Goal: Transaction & Acquisition: Download file/media

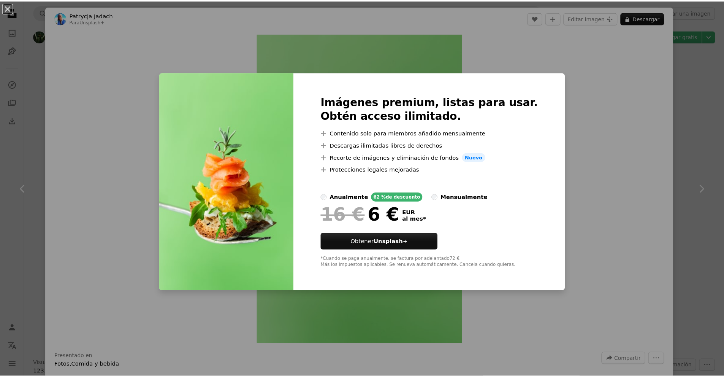
scroll to position [2129, 0]
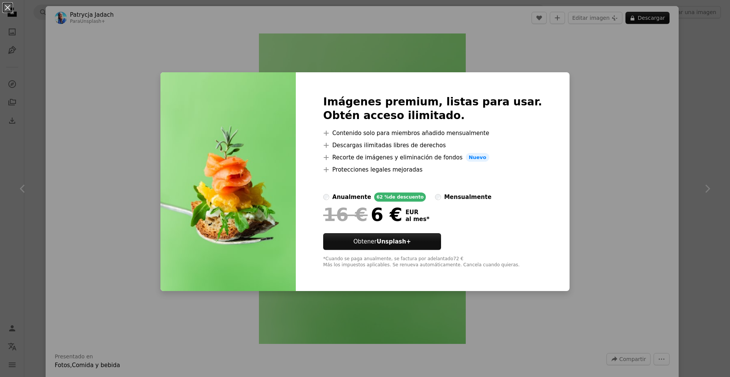
click at [698, 78] on div "An X shape Imágenes premium, listas para usar. Obtén acceso ilimitado. A plus s…" at bounding box center [365, 188] width 730 height 377
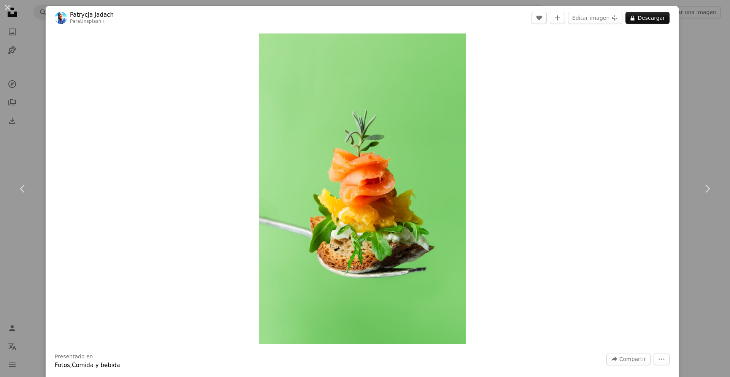
click at [709, 51] on div "An X shape Chevron left Chevron right [PERSON_NAME] Para Unsplash+ A heart A pl…" at bounding box center [365, 188] width 730 height 377
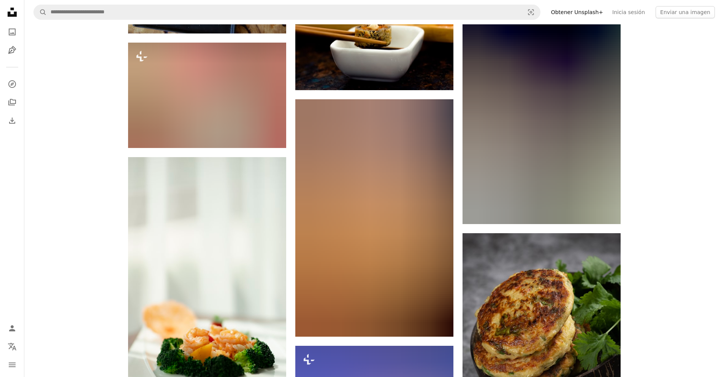
scroll to position [3269, 0]
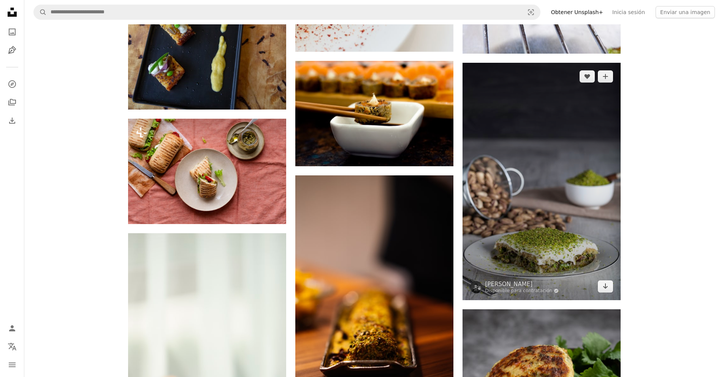
click at [577, 141] on img at bounding box center [542, 181] width 158 height 237
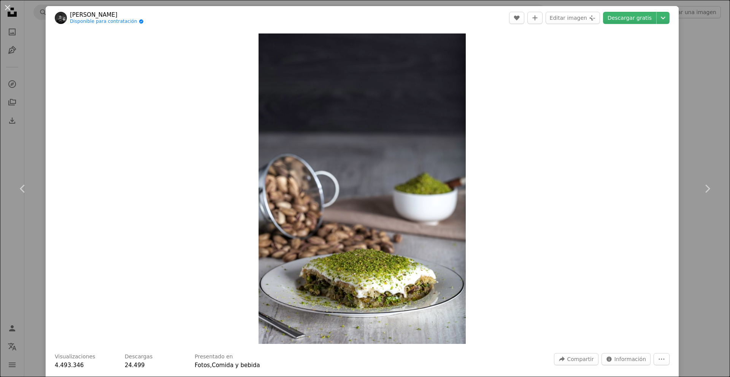
click at [695, 142] on div "An X shape Chevron left Chevron right [PERSON_NAME] Disponible para contratació…" at bounding box center [365, 188] width 730 height 377
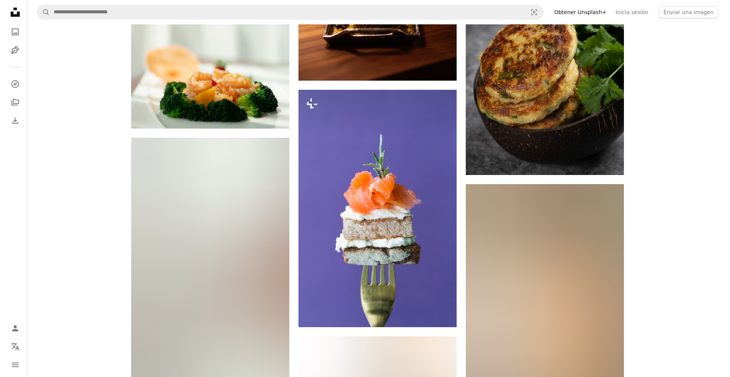
scroll to position [3611, 0]
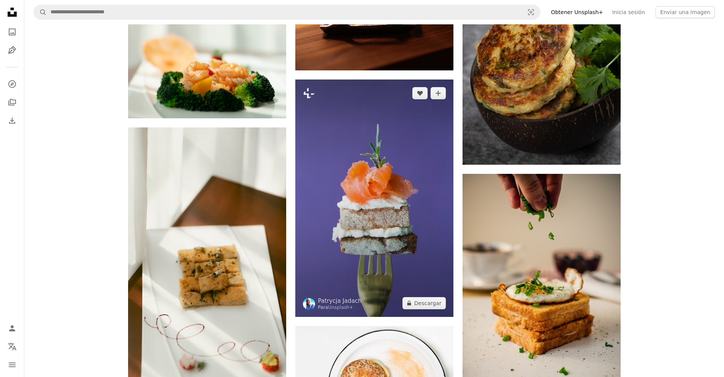
click at [396, 194] on img at bounding box center [374, 197] width 158 height 237
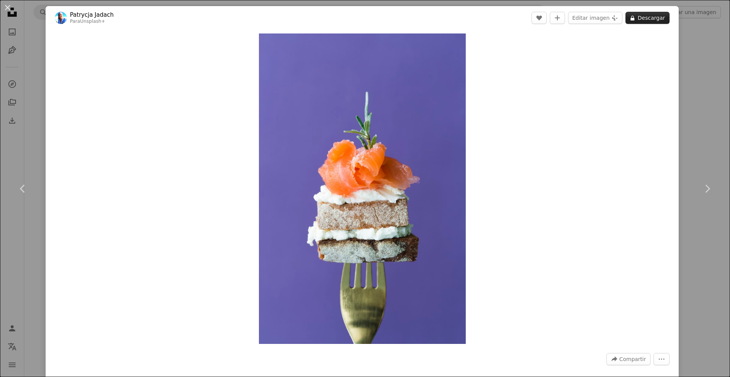
click at [650, 16] on button "A lock Descargar" at bounding box center [647, 18] width 44 height 12
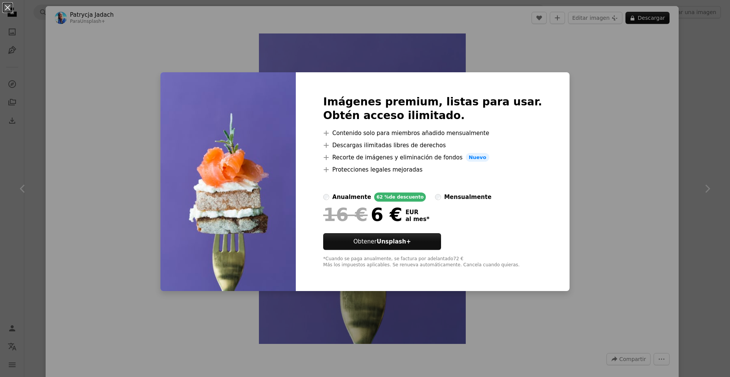
click at [694, 60] on div "An X shape Imágenes premium, listas para usar. Obtén acceso ilimitado. A plus s…" at bounding box center [365, 188] width 730 height 377
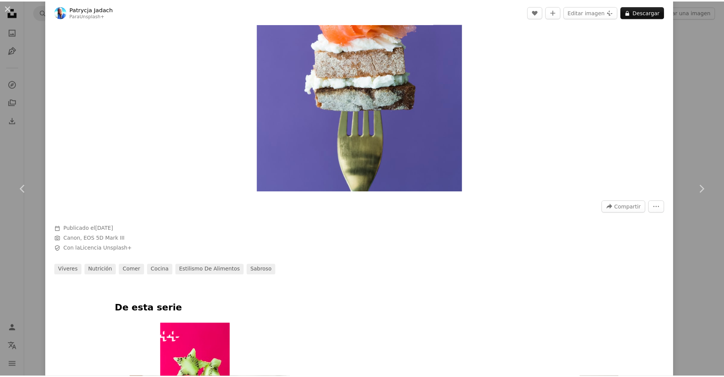
scroll to position [152, 0]
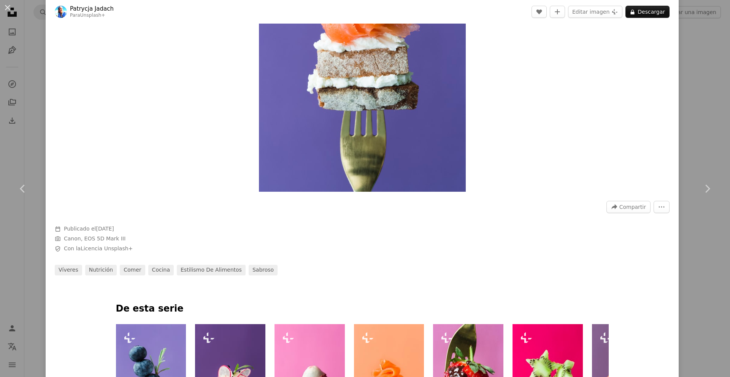
click at [695, 65] on div "An X shape Chevron left Chevron right [PERSON_NAME] Para Unsplash+ A heart A pl…" at bounding box center [365, 188] width 730 height 377
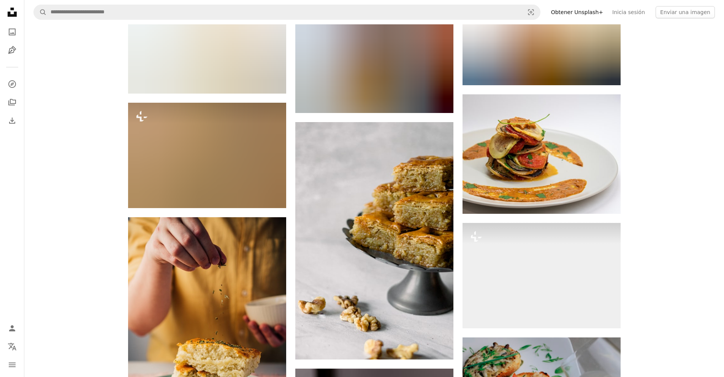
scroll to position [5208, 0]
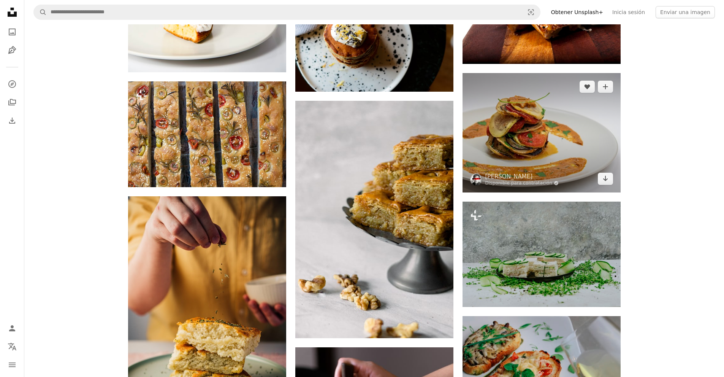
click at [561, 101] on img at bounding box center [542, 132] width 158 height 119
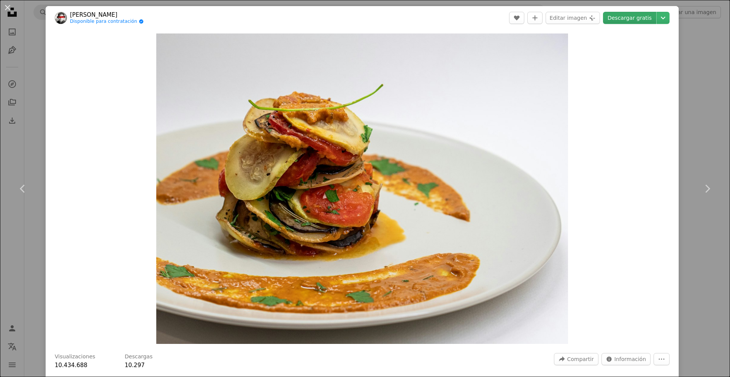
click at [631, 16] on link "Descargar gratis" at bounding box center [629, 18] width 53 height 12
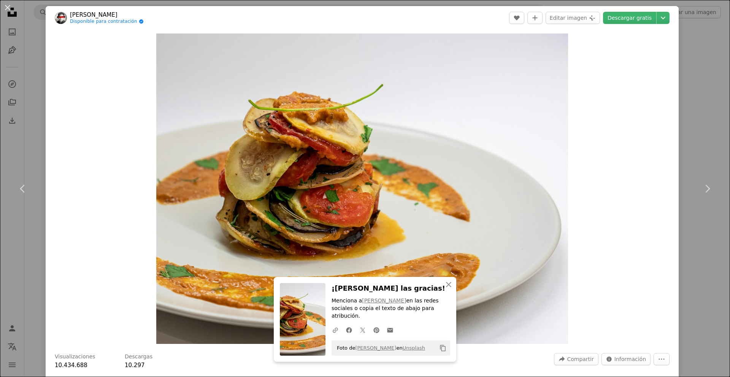
click at [701, 101] on div "An X shape Chevron left Chevron right [PERSON_NAME] mirhashemian Disponible par…" at bounding box center [365, 188] width 730 height 377
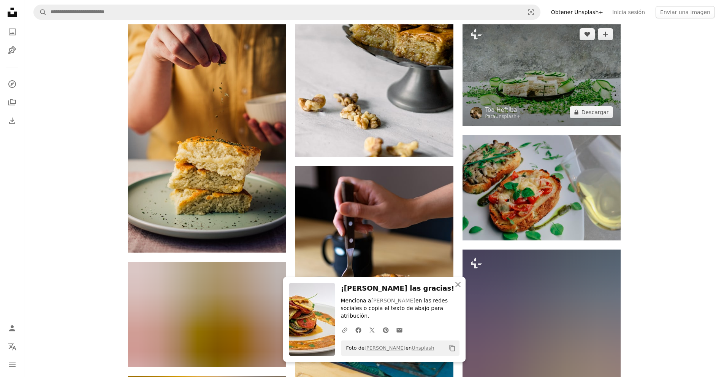
scroll to position [5398, 0]
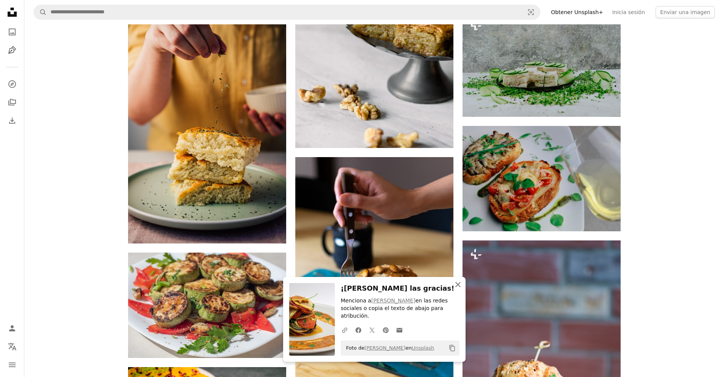
click at [457, 289] on icon "An X shape" at bounding box center [457, 284] width 9 height 9
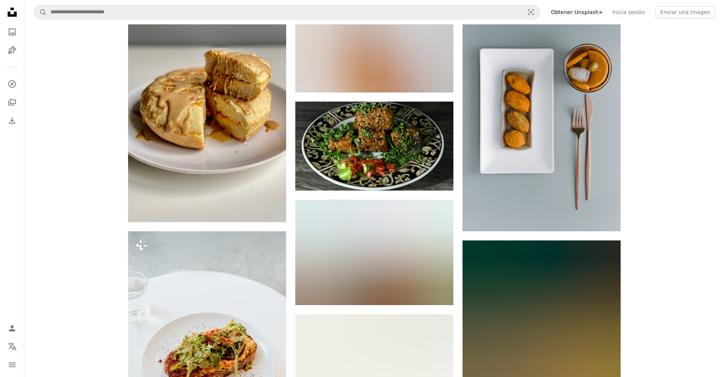
scroll to position [15699, 0]
